Goal: Task Accomplishment & Management: Use online tool/utility

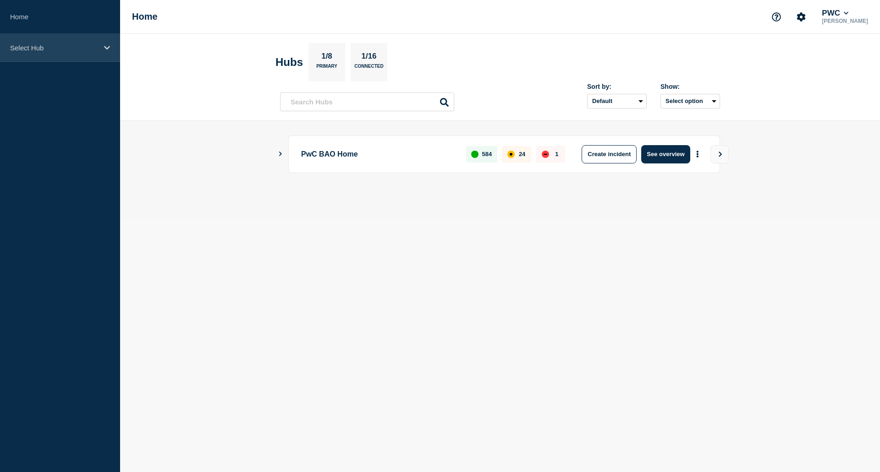
click at [100, 52] on div "Select Hub" at bounding box center [60, 48] width 120 height 28
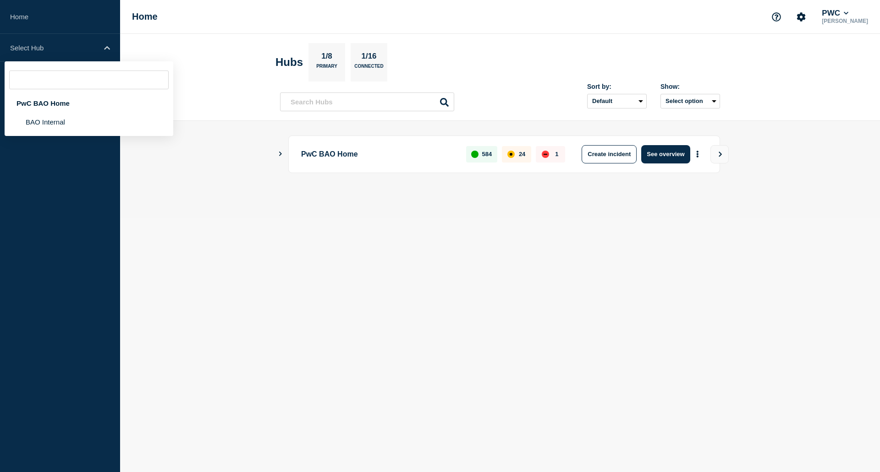
click at [107, 196] on aside "Home Select Hub PwC BAO Home BAO Internal" at bounding box center [60, 236] width 120 height 472
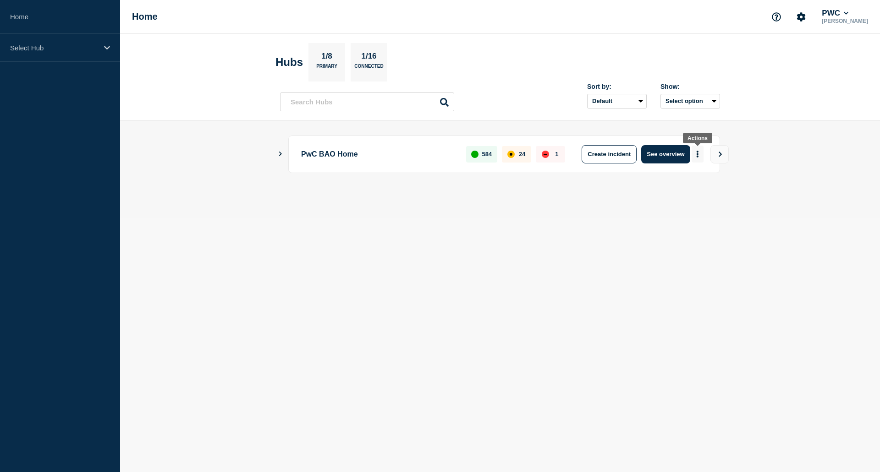
click at [700, 153] on button "More actions" at bounding box center [697, 154] width 12 height 17
click at [681, 153] on button "See overview" at bounding box center [665, 154] width 49 height 18
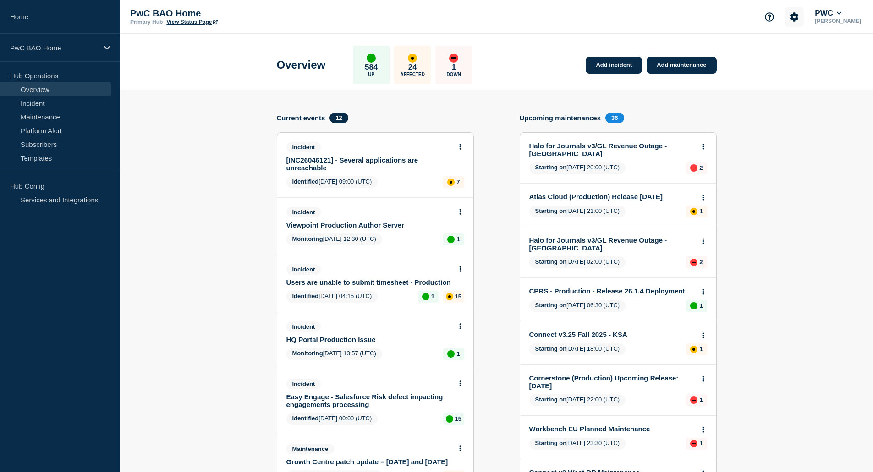
click at [795, 16] on icon "Account settings" at bounding box center [794, 16] width 9 height 9
click at [794, 66] on link "Analytics" at bounding box center [784, 66] width 27 height 8
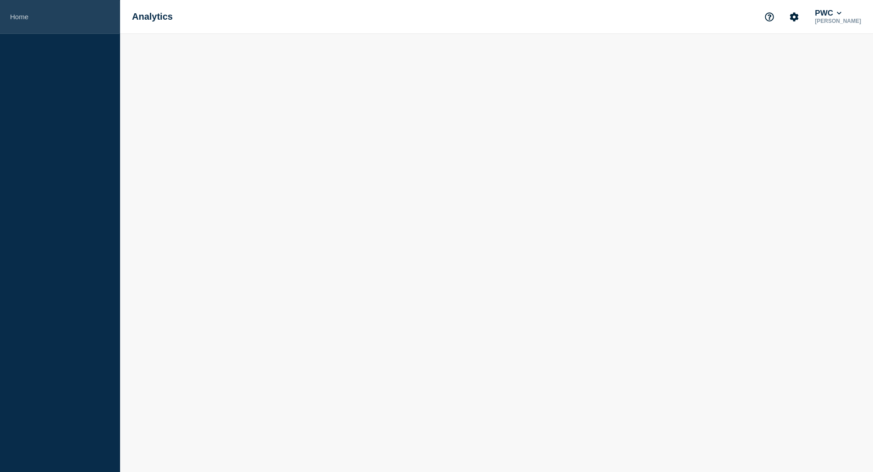
click at [32, 20] on link "Home" at bounding box center [60, 17] width 120 height 34
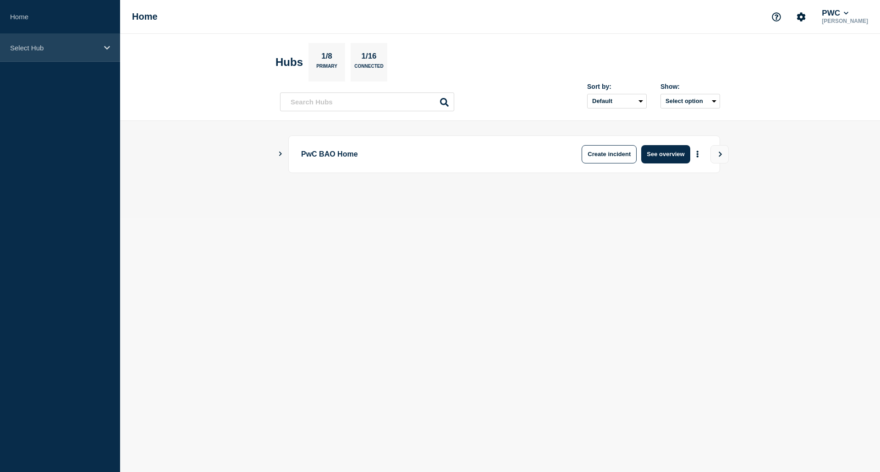
click at [56, 52] on div "Select Hub" at bounding box center [60, 48] width 120 height 28
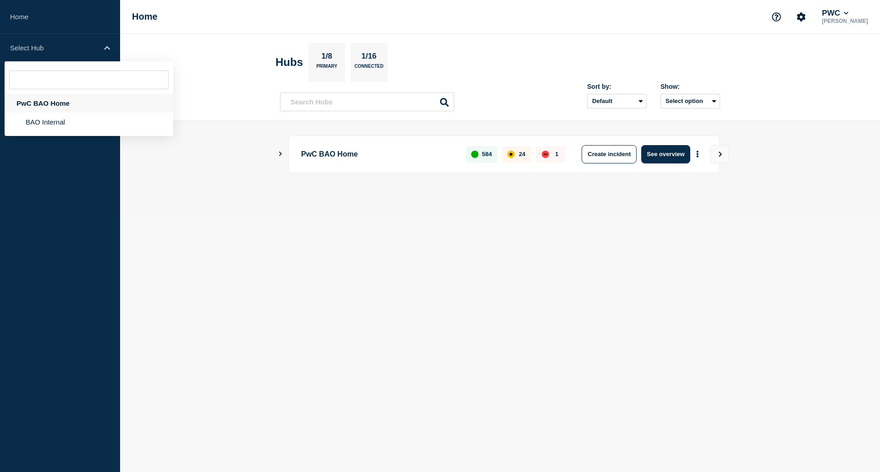
click at [57, 104] on div "PwC BAO Home" at bounding box center [89, 103] width 169 height 19
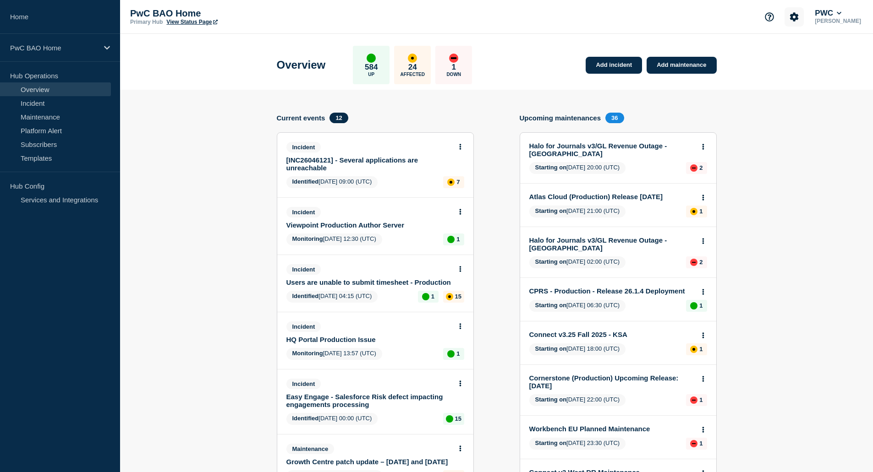
click at [791, 22] on button "Account settings" at bounding box center [793, 16] width 19 height 19
click at [839, 14] on icon at bounding box center [839, 13] width 5 height 3
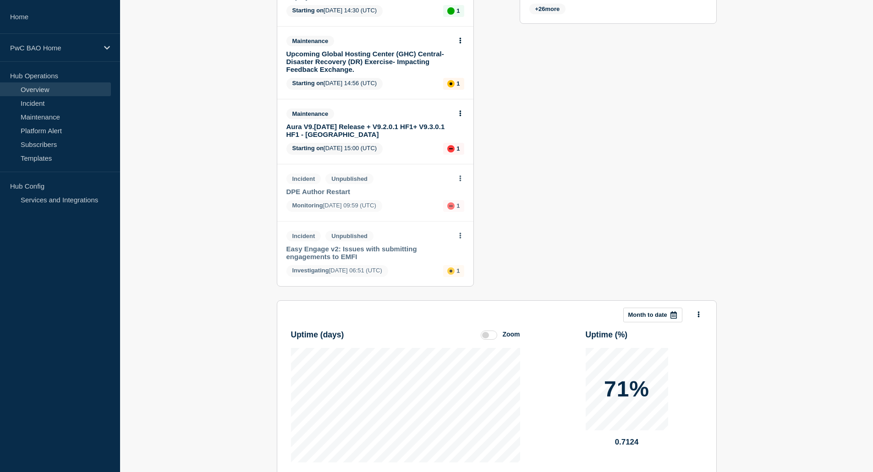
scroll to position [735, 0]
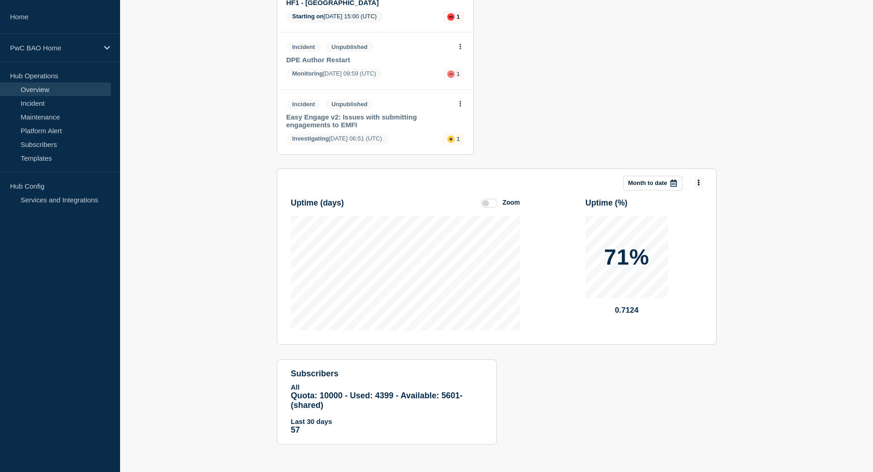
click at [696, 182] on button at bounding box center [699, 183] width 8 height 12
click at [657, 181] on p "Month to date" at bounding box center [647, 183] width 39 height 7
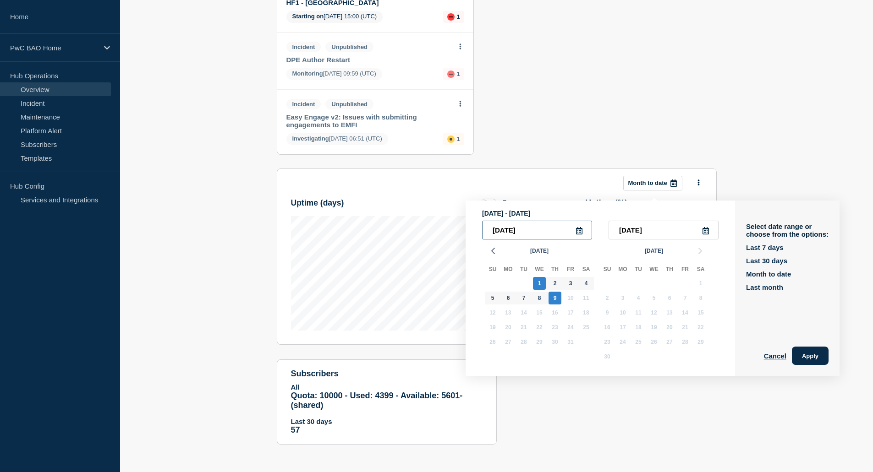
click at [554, 223] on input "[DATE]" at bounding box center [537, 230] width 110 height 19
click at [580, 227] on icon at bounding box center [579, 230] width 7 height 7
click at [581, 227] on icon at bounding box center [579, 230] width 6 height 7
click at [537, 223] on input "[DATE]" at bounding box center [537, 230] width 110 height 19
click at [495, 246] on icon "button" at bounding box center [493, 251] width 11 height 11
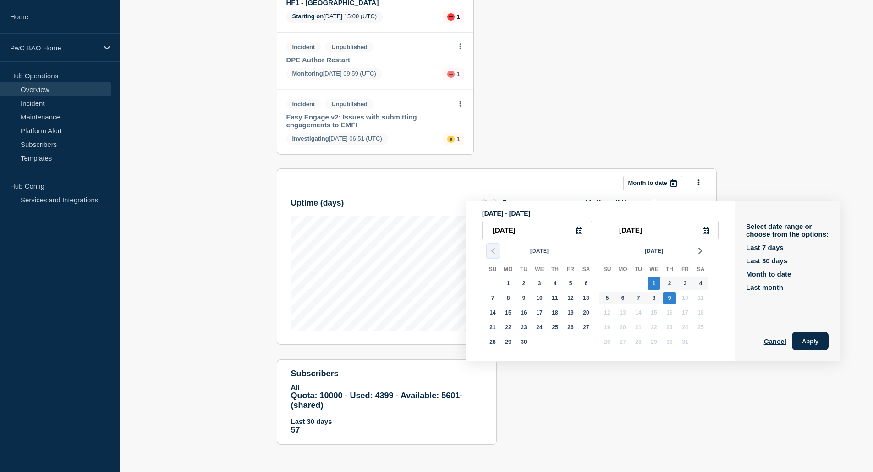
click at [495, 246] on icon "button" at bounding box center [493, 251] width 11 height 11
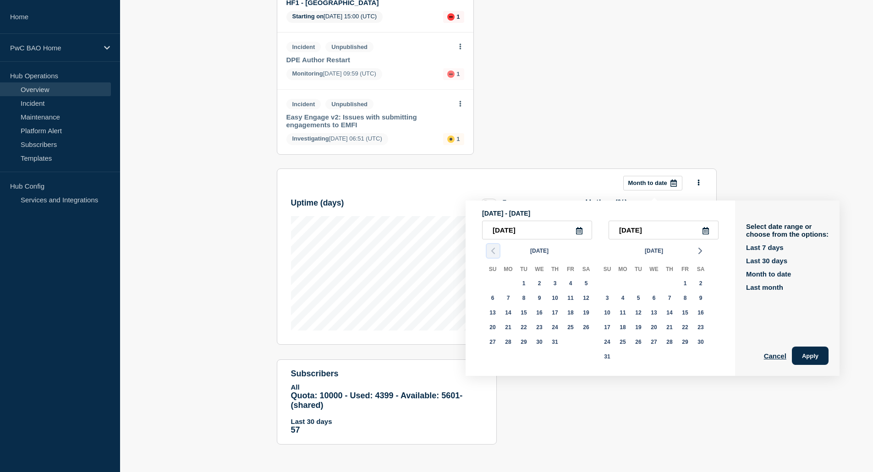
click at [495, 246] on icon "button" at bounding box center [493, 251] width 11 height 11
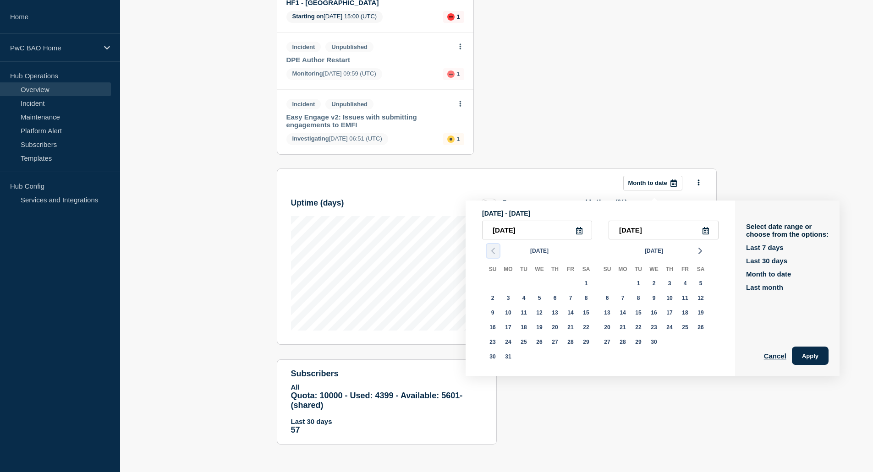
click at [495, 246] on icon "button" at bounding box center [493, 251] width 11 height 11
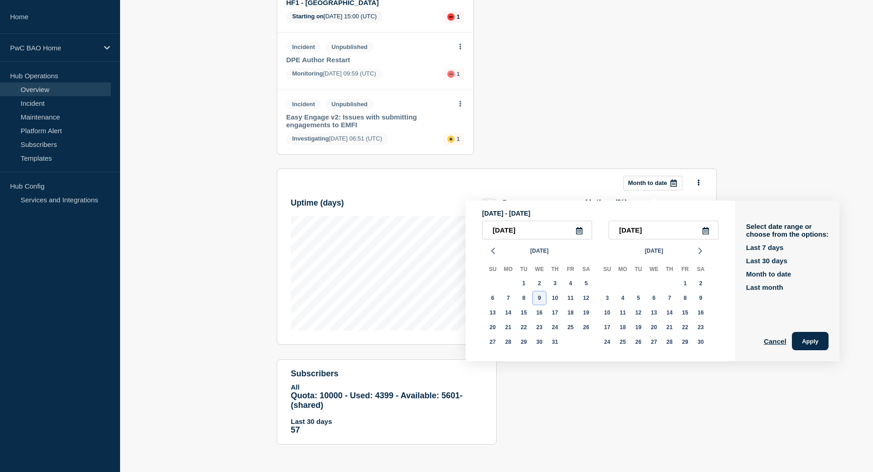
click at [540, 292] on div "9" at bounding box center [539, 298] width 13 height 13
type input "[DATE]"
click at [699, 246] on icon "button" at bounding box center [700, 251] width 11 height 11
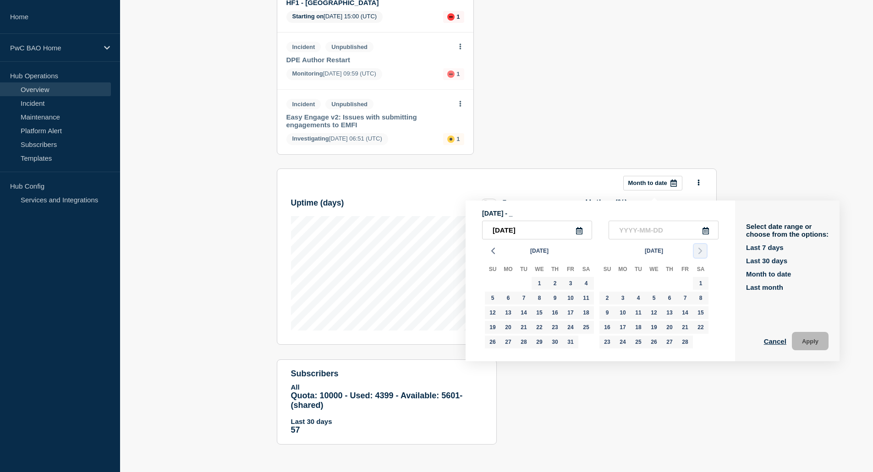
click at [699, 246] on icon "button" at bounding box center [700, 251] width 11 height 11
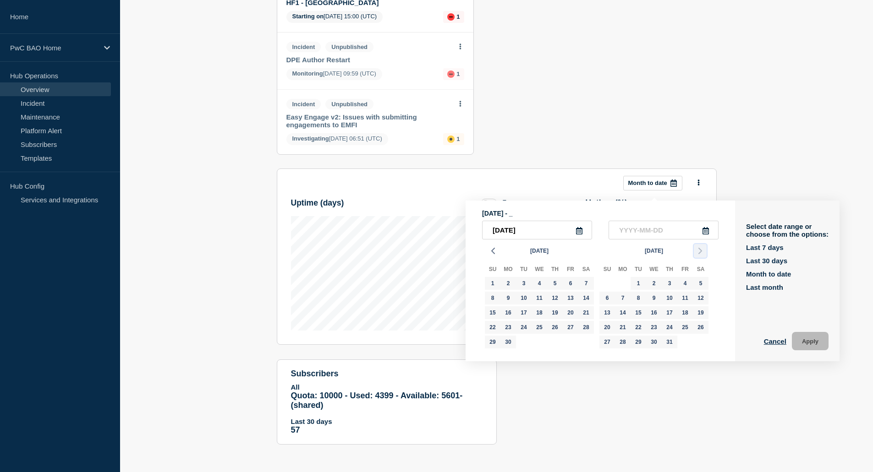
click at [699, 246] on icon "button" at bounding box center [700, 251] width 11 height 11
click at [670, 292] on div "9" at bounding box center [669, 298] width 13 height 13
type input "[DATE]"
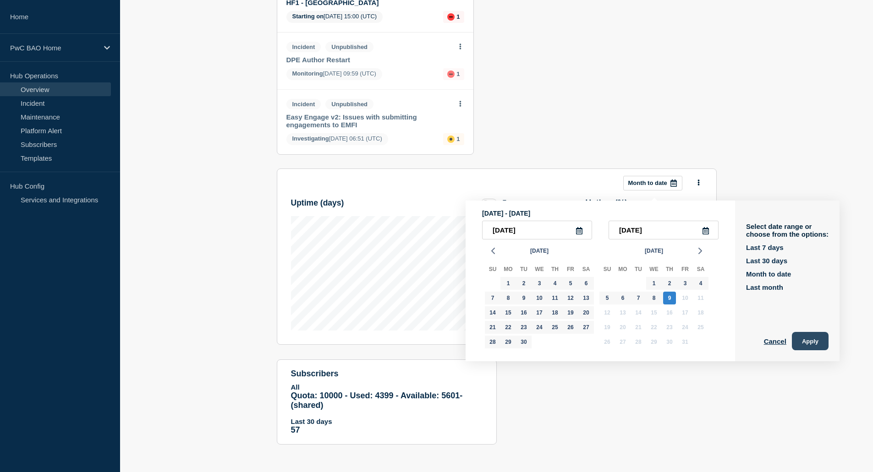
click at [811, 337] on button "Apply" at bounding box center [810, 341] width 37 height 18
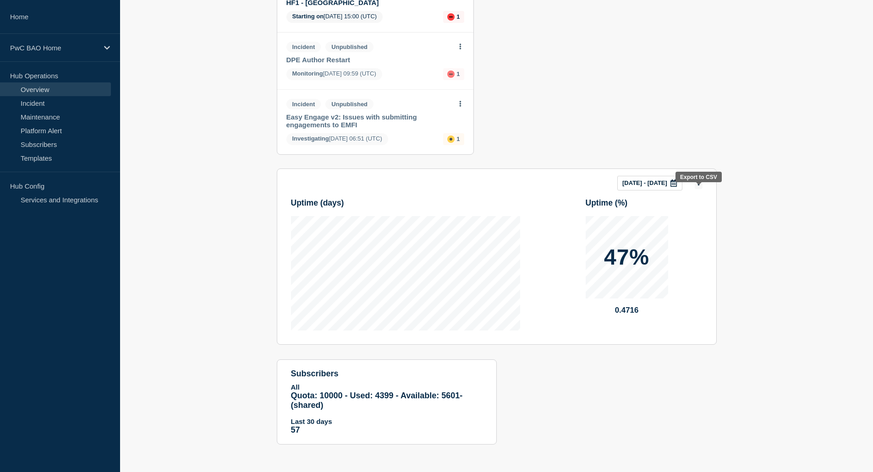
click at [701, 186] on button at bounding box center [699, 183] width 8 height 12
click at [689, 207] on header "Export to CSV" at bounding box center [703, 210] width 76 height 7
click at [718, 207] on header "Export to CSV" at bounding box center [703, 210] width 76 height 7
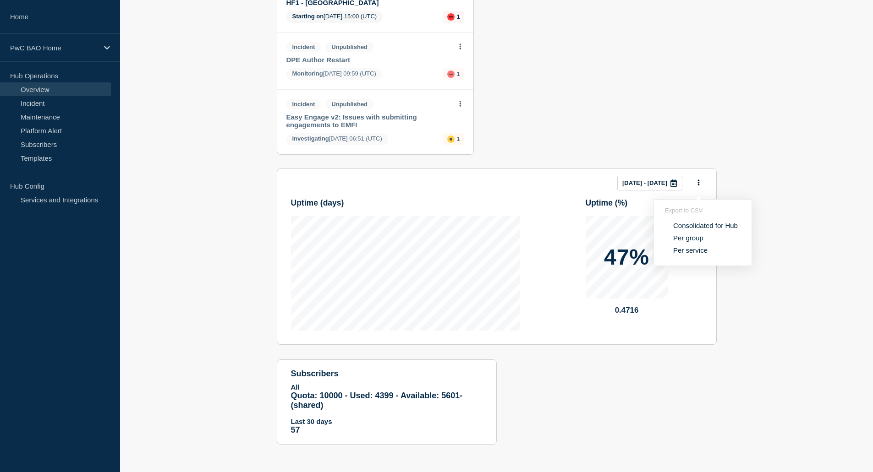
click at [703, 221] on button "Consolidated for Hub" at bounding box center [705, 225] width 70 height 9
click at [700, 185] on button at bounding box center [699, 183] width 8 height 12
click at [700, 246] on button "Per service" at bounding box center [690, 250] width 40 height 9
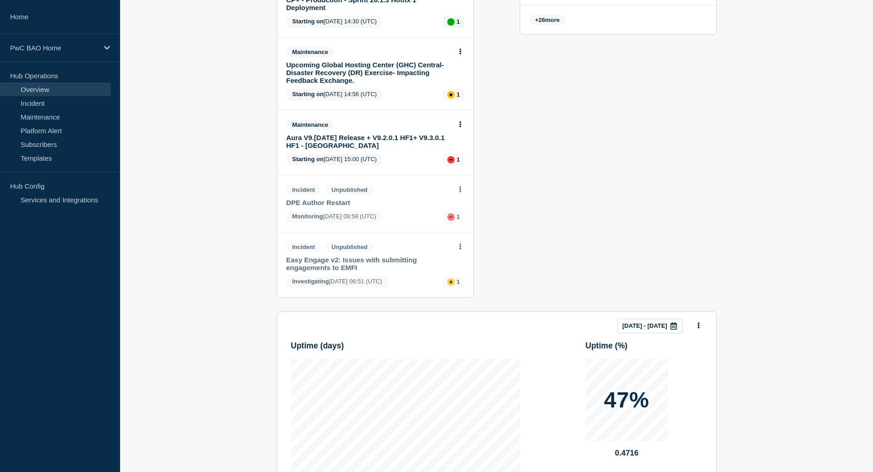
scroll to position [323, 0]
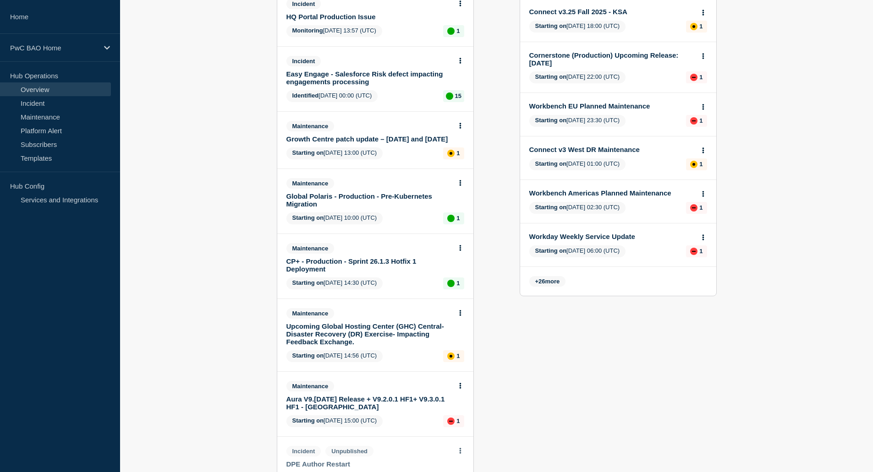
click at [459, 124] on icon at bounding box center [460, 126] width 2 height 6
click at [635, 333] on section "Upcoming maintenances 36 Halo for Journals v3/GL Revenue Outage - [GEOGRAPHIC_D…" at bounding box center [618, 182] width 197 height 784
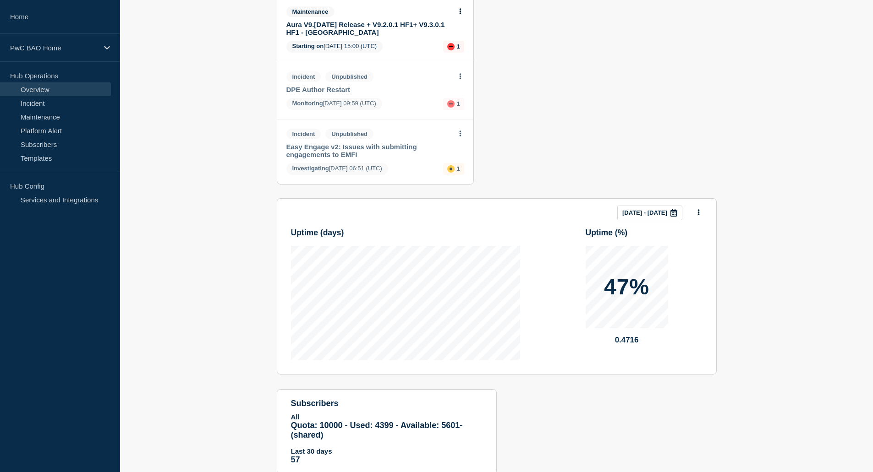
scroll to position [735, 0]
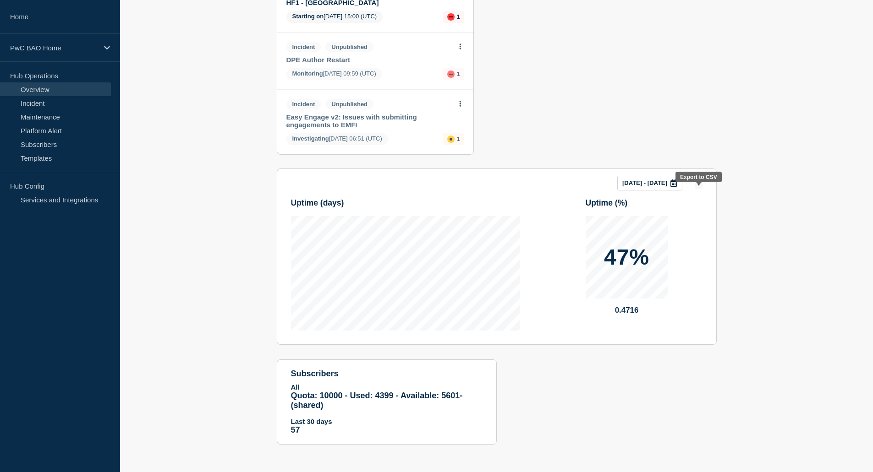
click at [698, 182] on icon at bounding box center [698, 183] width 2 height 6
